Goal: Transaction & Acquisition: Subscribe to service/newsletter

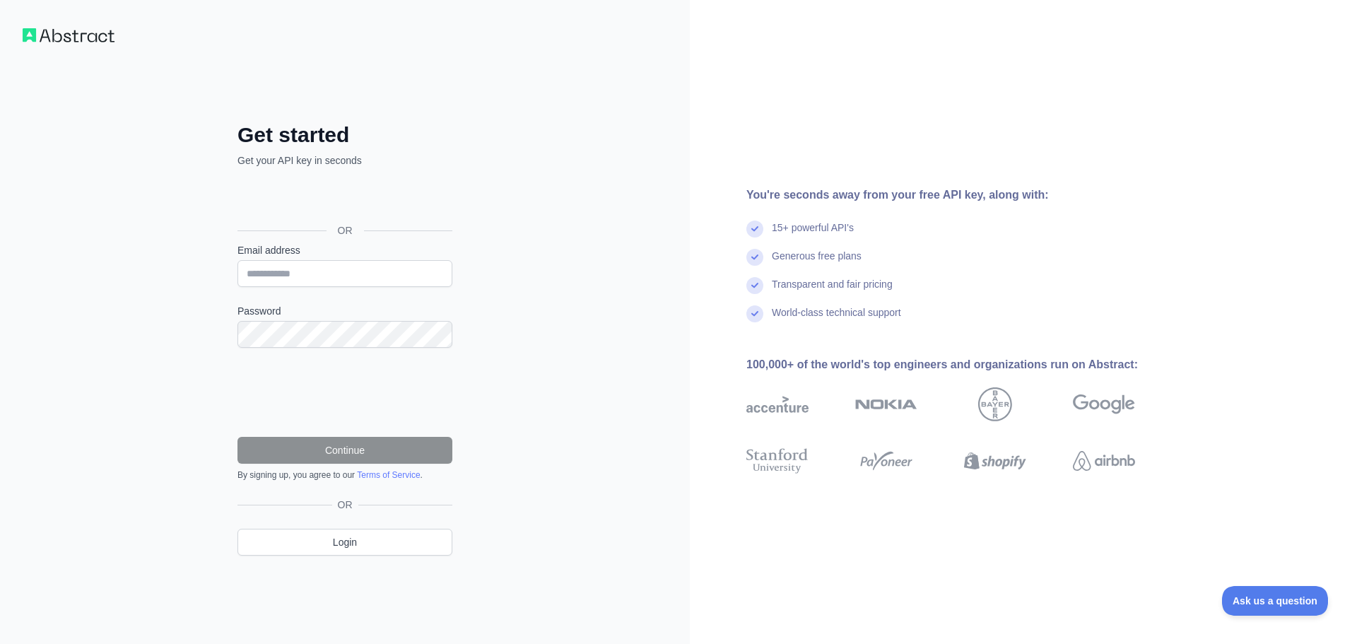
click at [386, 257] on div "Email address" at bounding box center [345, 265] width 215 height 44
click at [373, 270] on input "Email address" at bounding box center [345, 273] width 215 height 27
type input "**********"
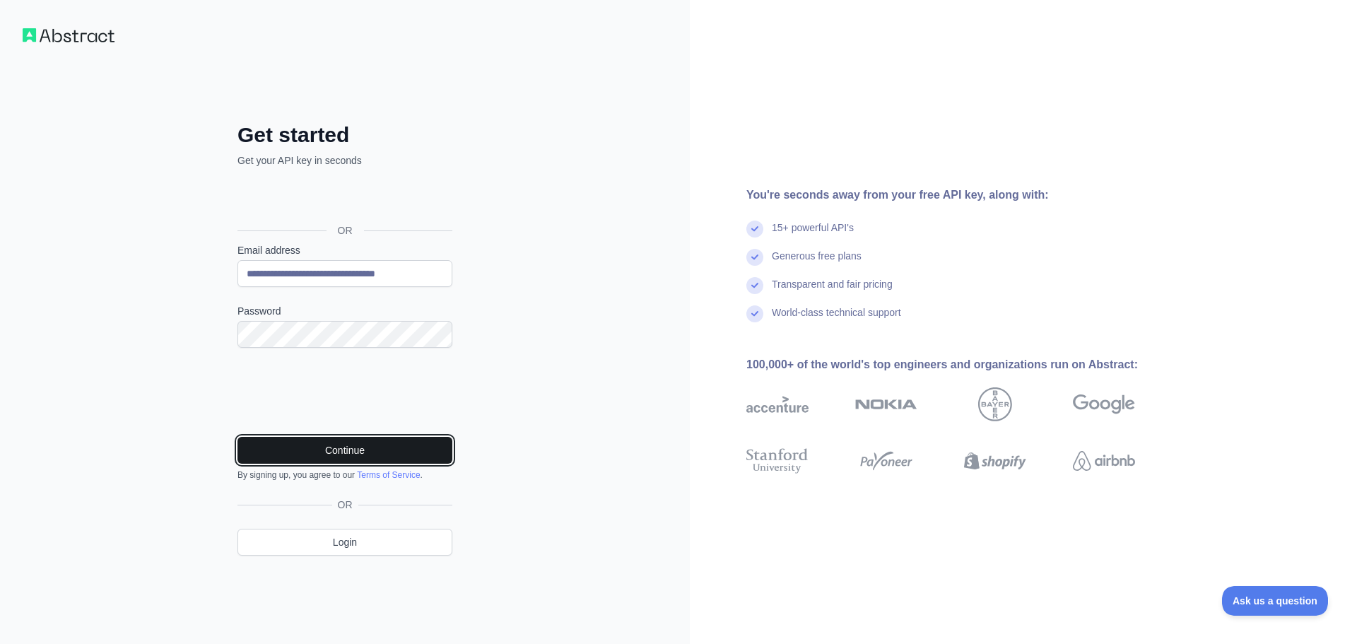
click at [281, 454] on button "Continue" at bounding box center [345, 450] width 215 height 27
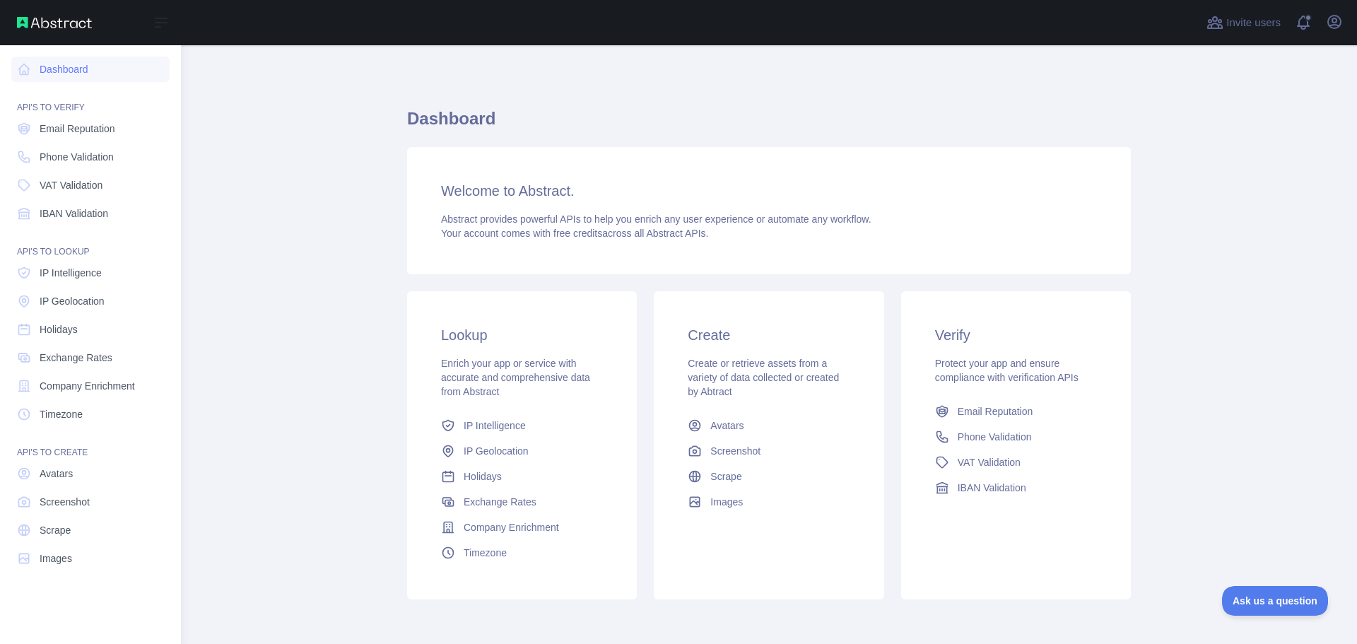
click at [101, 142] on nav "Dashboard API'S TO VERIFY Email Reputation Phone Validation VAT Validation IBAN…" at bounding box center [90, 333] width 158 height 576
click at [95, 138] on link "Email Reputation" at bounding box center [90, 128] width 158 height 25
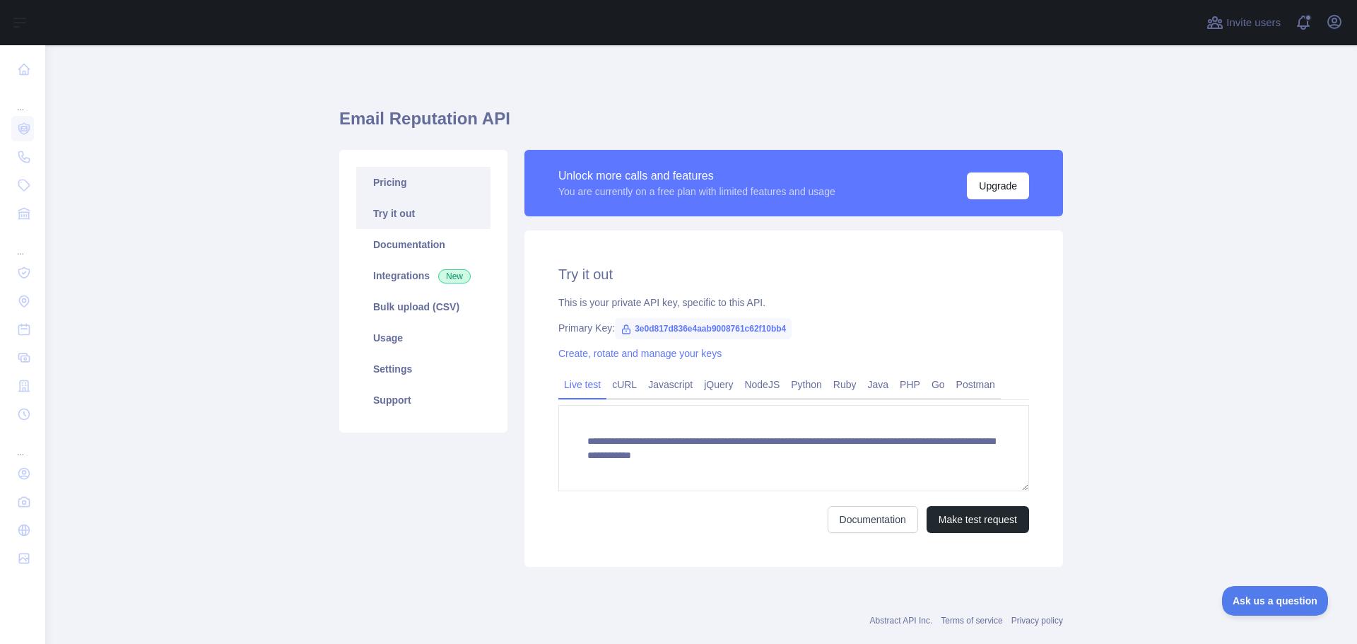
click at [415, 181] on link "Pricing" at bounding box center [423, 182] width 134 height 31
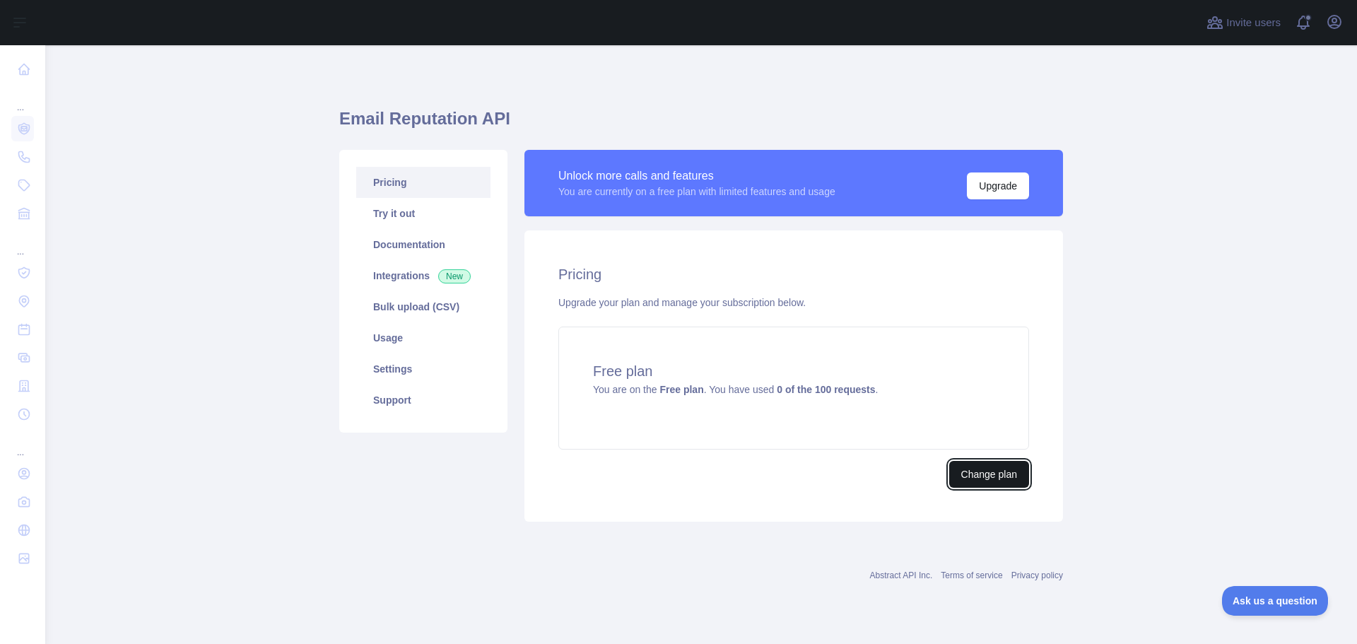
click at [994, 474] on button "Change plan" at bounding box center [990, 474] width 80 height 27
click at [377, 320] on link "Bulk upload (CSV)" at bounding box center [423, 306] width 134 height 31
